Goal: Information Seeking & Learning: Check status

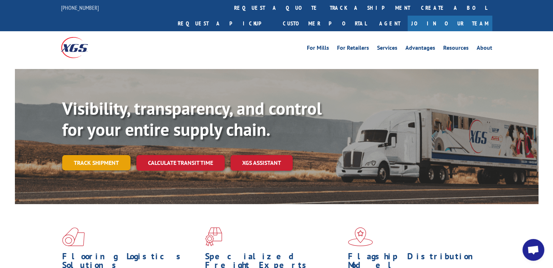
click at [116, 155] on link "Track shipment" at bounding box center [96, 162] width 68 height 15
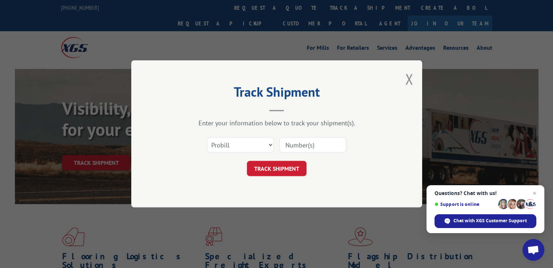
click at [314, 146] on input at bounding box center [312, 145] width 67 height 15
type input "17227480"
click at [295, 165] on button "TRACK SHIPMENT" at bounding box center [277, 168] width 60 height 15
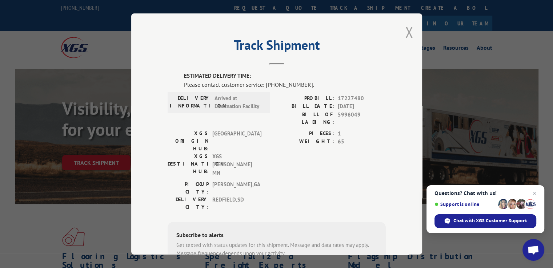
click at [405, 33] on button "Close modal" at bounding box center [409, 32] width 8 height 19
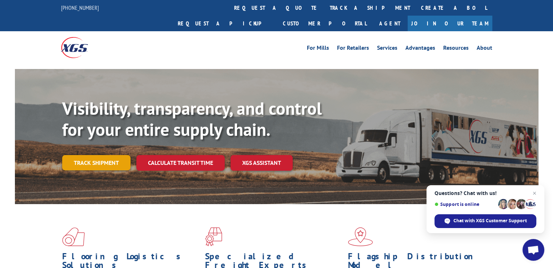
click at [113, 155] on link "Track shipment" at bounding box center [96, 162] width 68 height 15
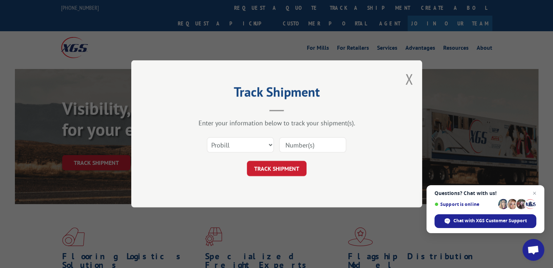
click at [291, 145] on input at bounding box center [312, 145] width 67 height 15
type input "17227480"
click at [293, 168] on button "TRACK SHIPMENT" at bounding box center [277, 168] width 60 height 15
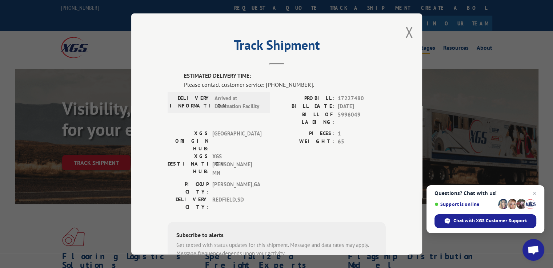
click at [406, 34] on button "Close modal" at bounding box center [409, 32] width 8 height 19
